Goal: Task Accomplishment & Management: Manage account settings

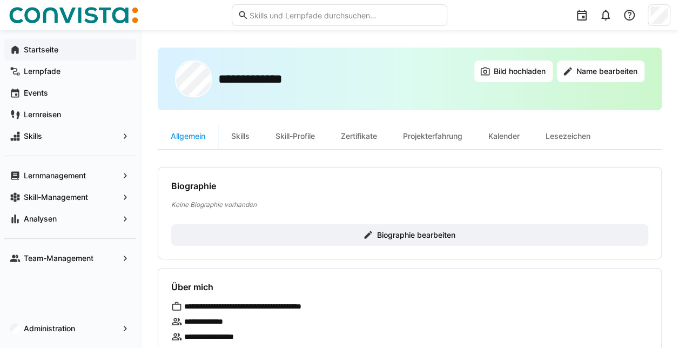
click at [0, 0] on app-navigation-label "Startseite" at bounding box center [0, 0] width 0 height 0
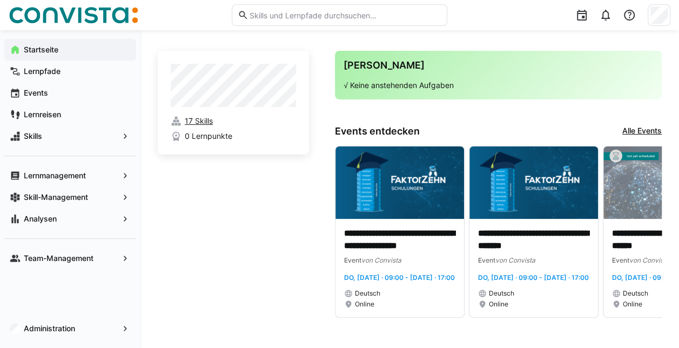
click at [204, 118] on span "17 Skills" at bounding box center [199, 121] width 28 height 11
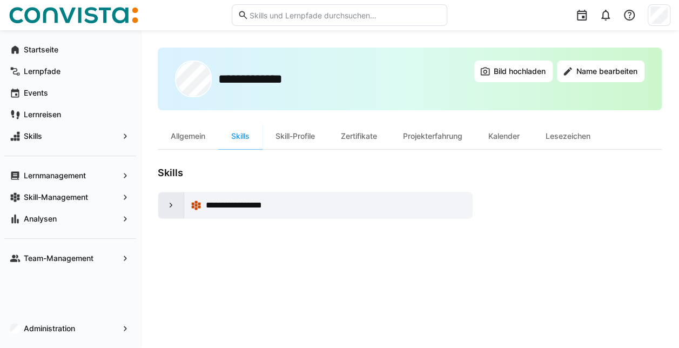
click at [170, 208] on eds-icon at bounding box center [171, 205] width 11 height 11
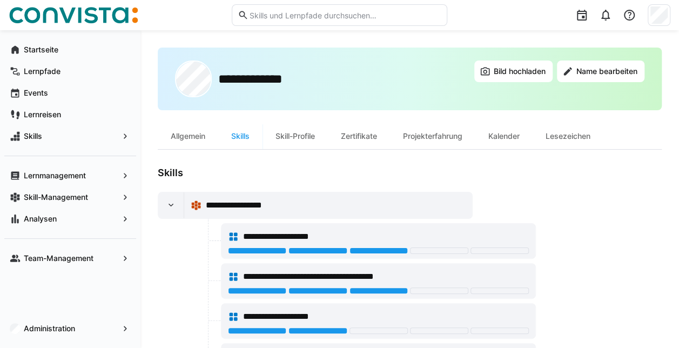
scroll to position [46, 0]
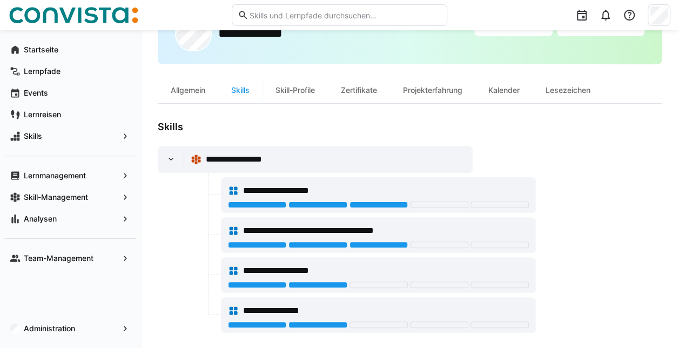
click at [364, 204] on div at bounding box center [379, 205] width 58 height 6
click at [425, 199] on div "**********" at bounding box center [378, 191] width 301 height 22
click at [425, 206] on div at bounding box center [439, 205] width 58 height 6
click at [175, 159] on eds-icon at bounding box center [171, 159] width 11 height 11
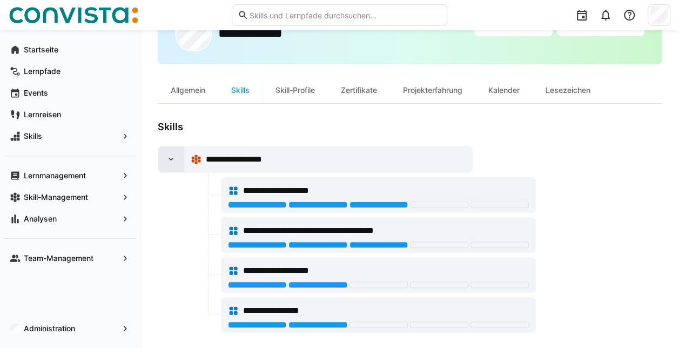
scroll to position [0, 0]
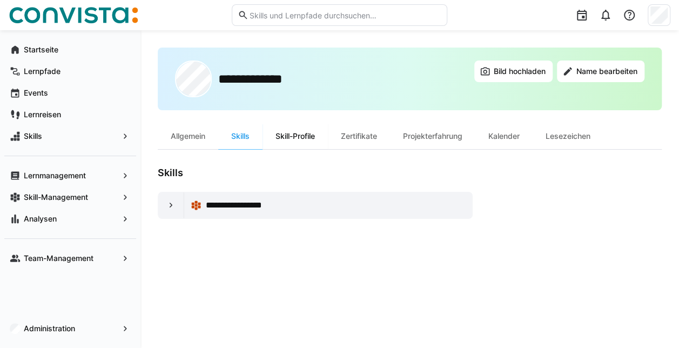
click at [292, 139] on div "Skill-Profile" at bounding box center [295, 136] width 65 height 26
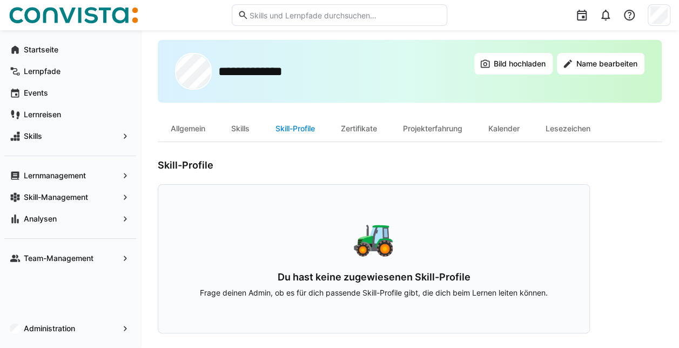
scroll to position [10, 0]
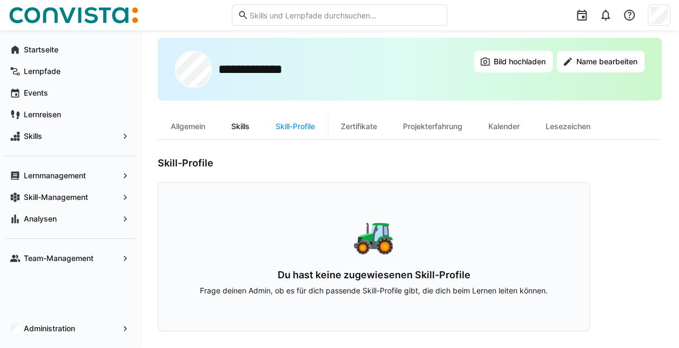
click at [247, 130] on div "Skills" at bounding box center [240, 127] width 44 height 26
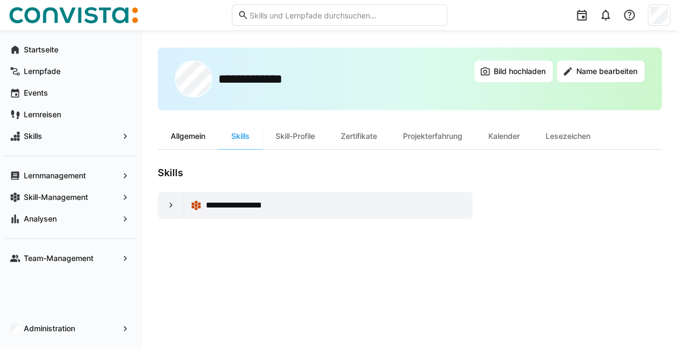
click at [189, 129] on div "Allgemein" at bounding box center [188, 136] width 61 height 26
